Goal: Go to known website: Go to known website

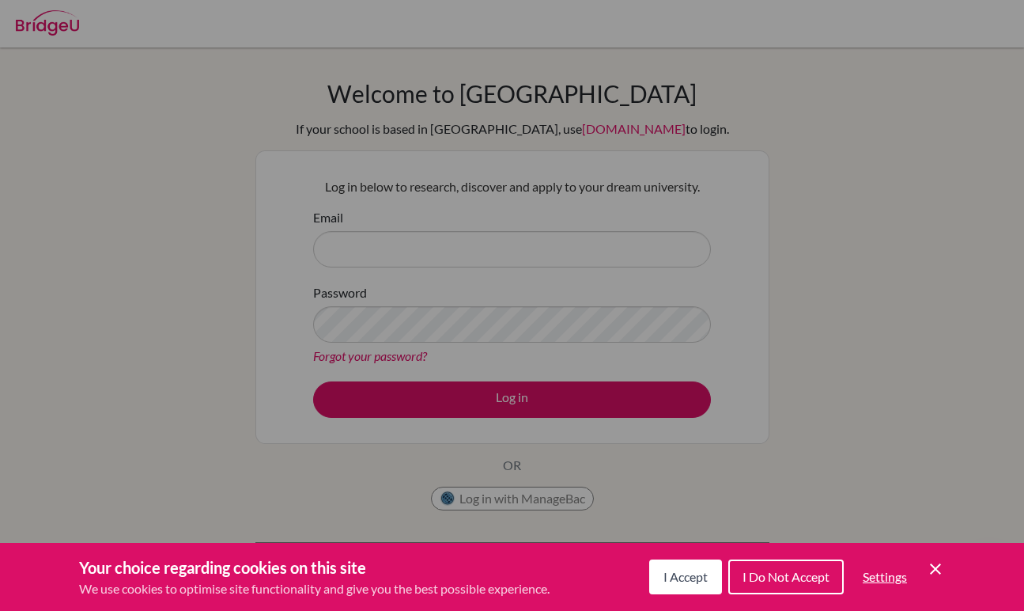
click at [685, 581] on span "I Accept" at bounding box center [686, 576] width 44 height 15
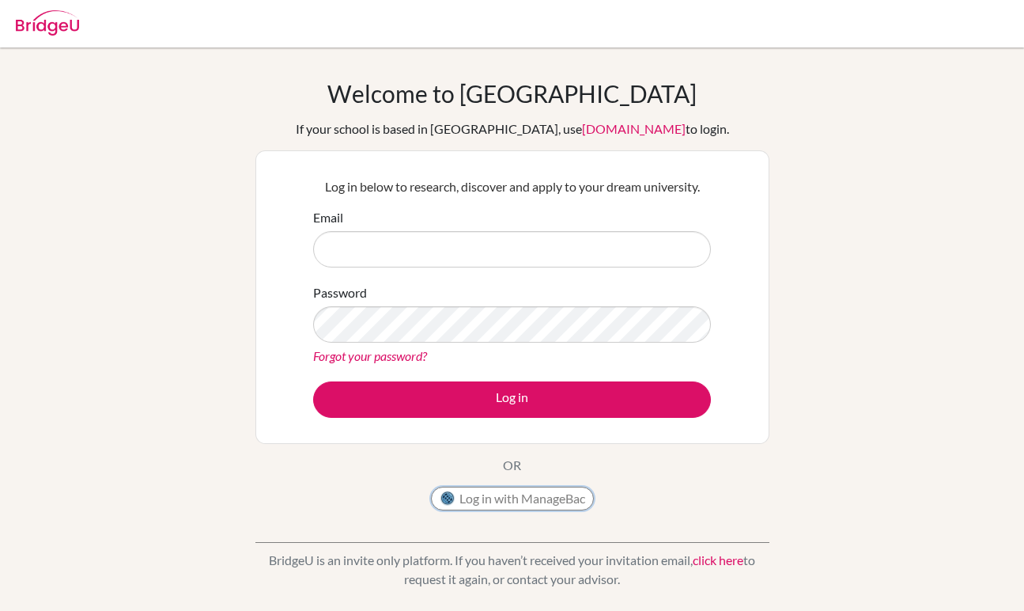
click at [537, 499] on button "Log in with ManageBac" at bounding box center [512, 498] width 163 height 24
click at [664, 465] on div "Welcome to [GEOGRAPHIC_DATA] If your school is based in [GEOGRAPHIC_DATA], use …" at bounding box center [513, 298] width 514 height 439
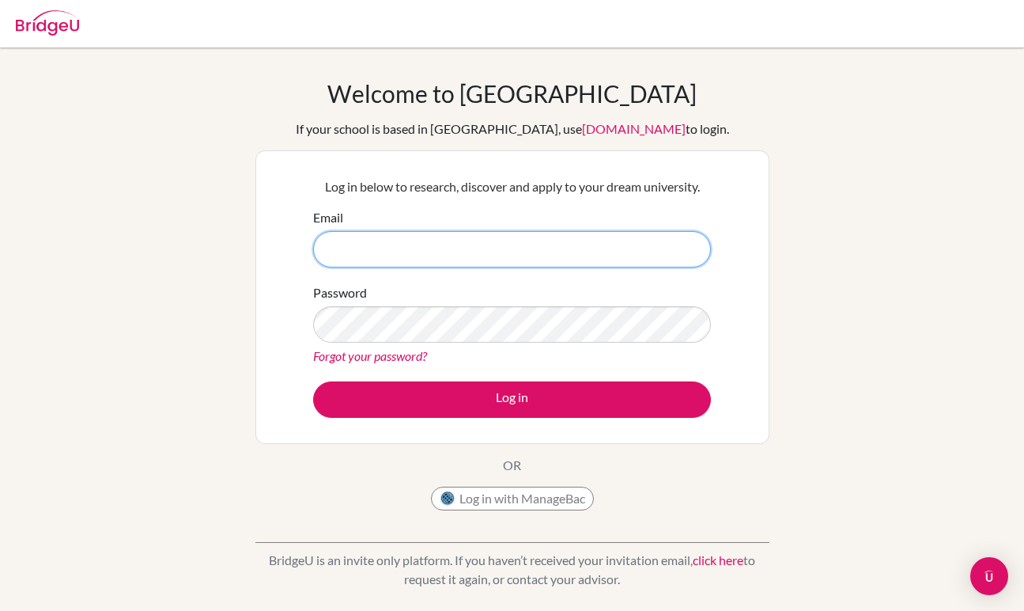
click at [349, 241] on input "Email" at bounding box center [512, 249] width 398 height 36
type input "camryn.bethell@lcis.bs"
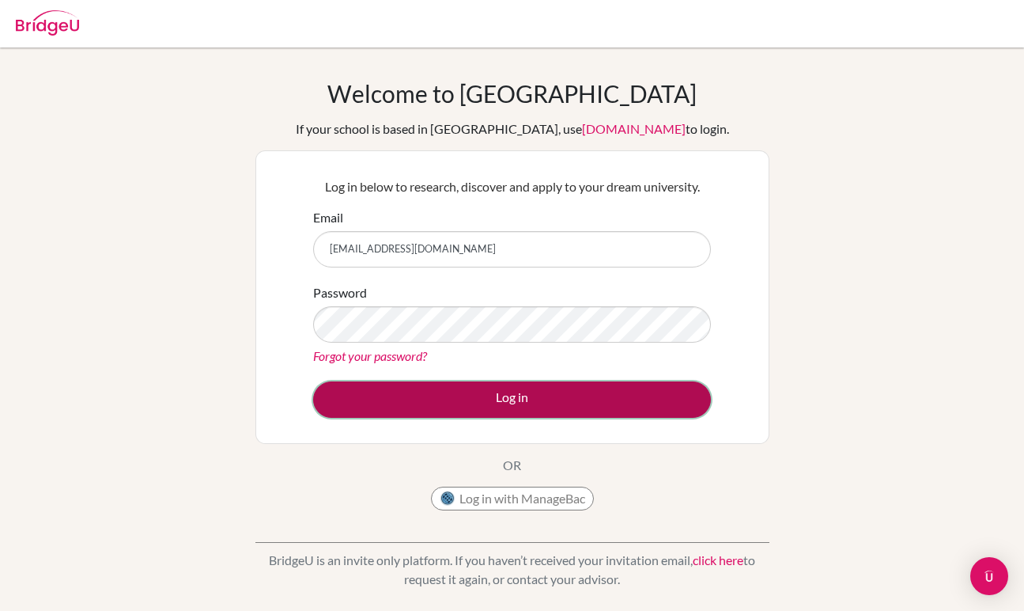
click at [386, 387] on button "Log in" at bounding box center [512, 399] width 398 height 36
